Goal: Task Accomplishment & Management: Manage account settings

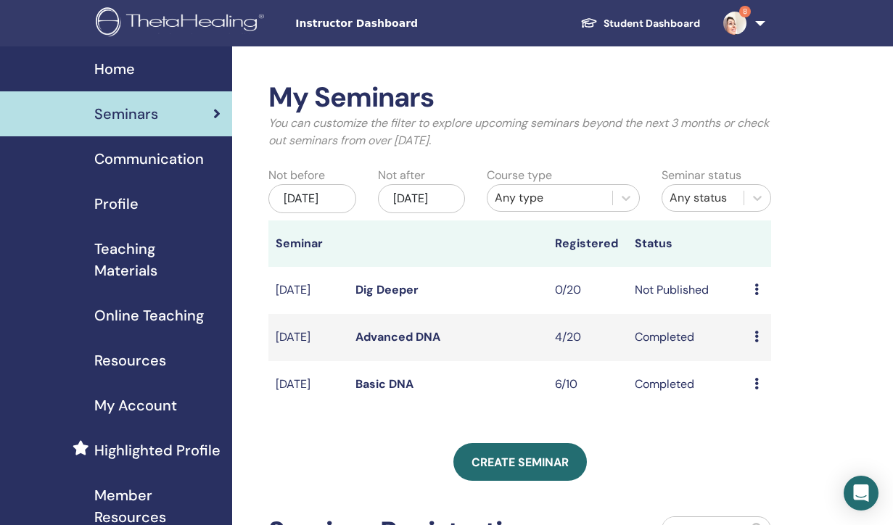
click at [758, 295] on icon at bounding box center [757, 290] width 4 height 12
click at [765, 311] on link "Preview" at bounding box center [762, 312] width 41 height 15
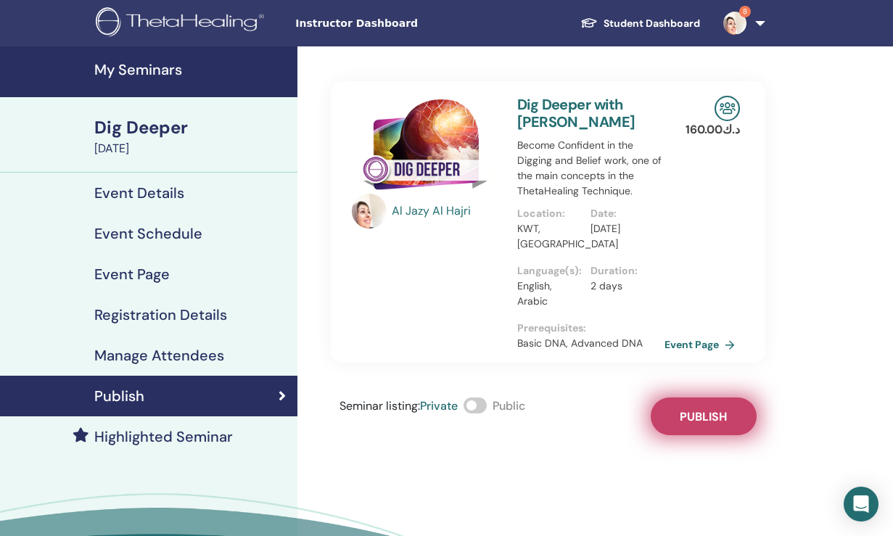
click at [728, 410] on button "Publish" at bounding box center [704, 417] width 106 height 38
